Goal: Transaction & Acquisition: Register for event/course

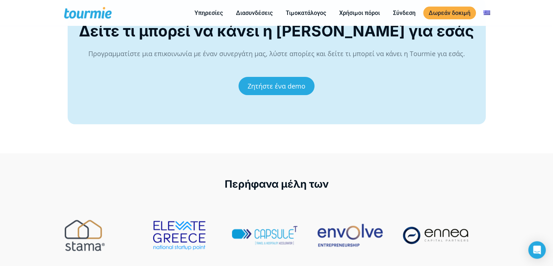
scroll to position [3163, 0]
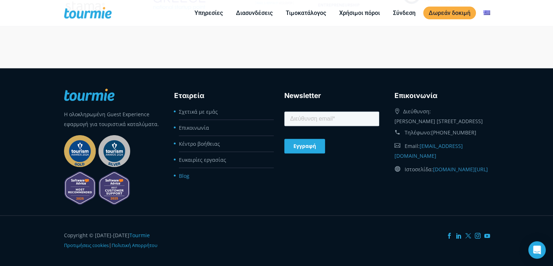
click at [186, 172] on link "Blog" at bounding box center [184, 175] width 11 height 7
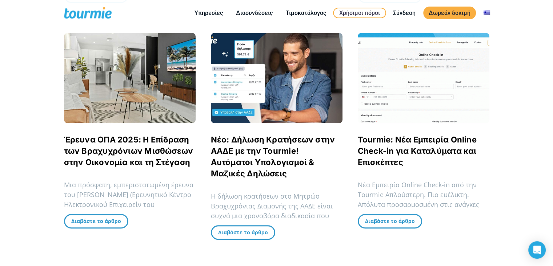
scroll to position [410, 0]
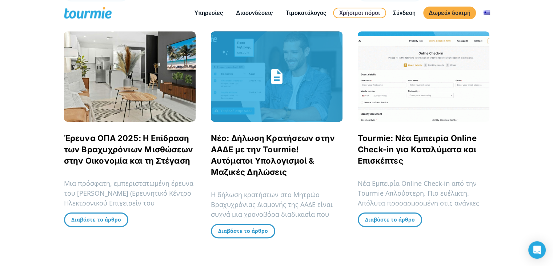
click at [280, 146] on link "Νέο: Δήλωση Κρατήσεων στην ΑΑΔΕ με την Tourmie! Αυτόματοι Υπολογισμοί & Μαζικές…" at bounding box center [273, 154] width 124 height 43
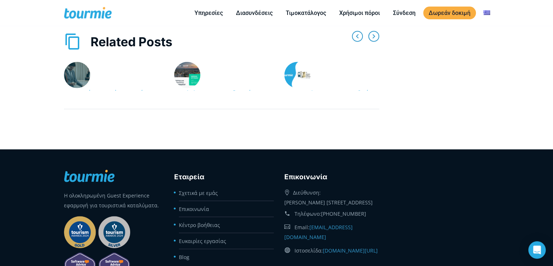
scroll to position [1807, 0]
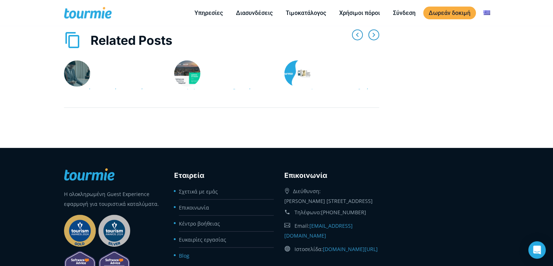
click at [185, 252] on link "Blog" at bounding box center [184, 255] width 11 height 7
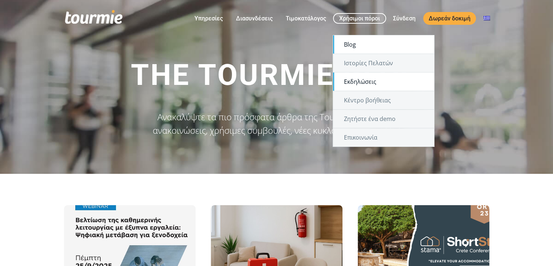
click at [358, 83] on link "Εκδηλώσεις" at bounding box center [383, 81] width 101 height 18
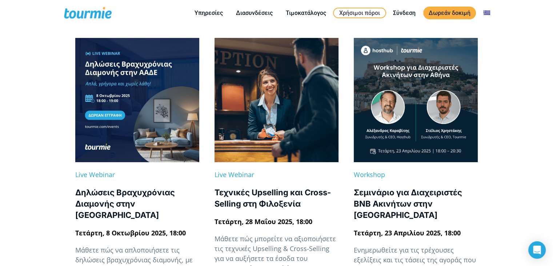
scroll to position [147, 0]
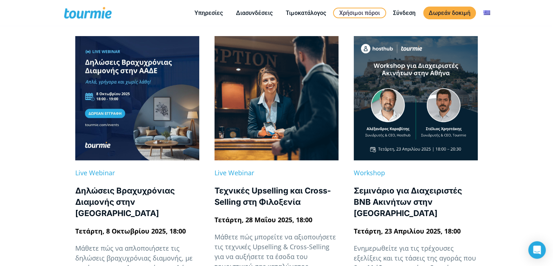
click at [121, 200] on div "Δηλώσεις Βραχυχρόνιας Διαμονής στην [GEOGRAPHIC_DATA]" at bounding box center [137, 202] width 124 height 34
click at [107, 226] on span "Τετάρτη, 8 Οκτωβρίου 2025, 18:00" at bounding box center [130, 230] width 111 height 9
click at [113, 125] on link at bounding box center [137, 98] width 124 height 124
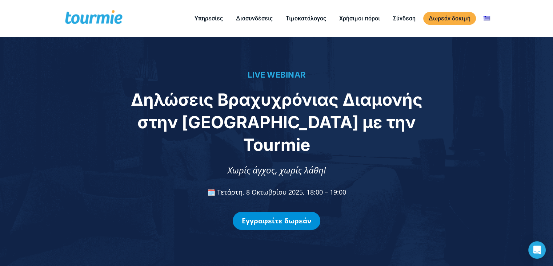
click at [292, 218] on link "Εγγραφείτε δωρεάν" at bounding box center [277, 220] width 88 height 18
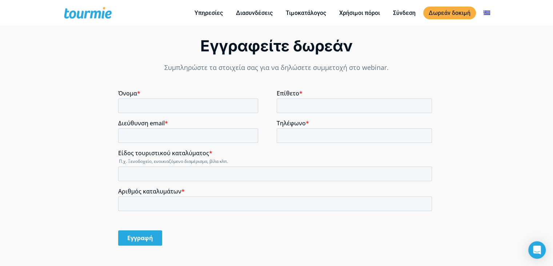
scroll to position [536, 0]
